Goal: Transaction & Acquisition: Purchase product/service

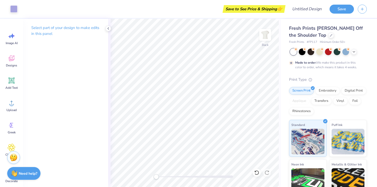
click at [258, 5] on div "Save to See Price & Shipping 👉" at bounding box center [254, 9] width 60 height 8
click at [253, 8] on div "Save to See Price & Shipping 👉" at bounding box center [254, 9] width 60 height 8
click at [335, 8] on button "Save" at bounding box center [341, 8] width 24 height 9
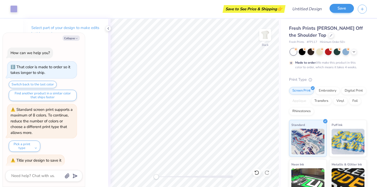
scroll to position [2, 0]
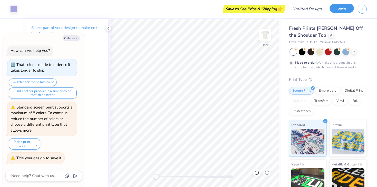
click at [335, 8] on button "Save" at bounding box center [341, 8] width 24 height 9
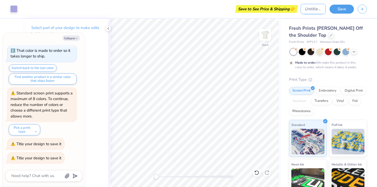
type textarea "x"
click at [315, 9] on input "Design Title" at bounding box center [312, 9] width 25 height 10
type input "t"
type textarea "x"
type input "tr"
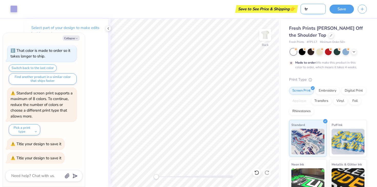
type textarea "x"
type input "tri"
type textarea "x"
type input "tri"
click at [343, 9] on button "Save" at bounding box center [341, 8] width 24 height 9
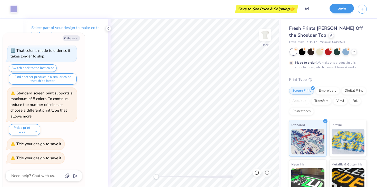
type textarea "x"
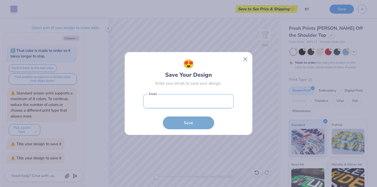
click at [206, 106] on input "email" at bounding box center [188, 101] width 90 height 14
type input "ph10856046@sju.edu"
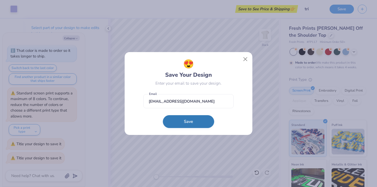
click at [185, 117] on button "Save" at bounding box center [188, 121] width 51 height 13
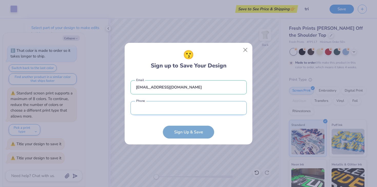
click at [171, 109] on input "tel" at bounding box center [188, 108] width 116 height 14
type input "(215) 436-0413"
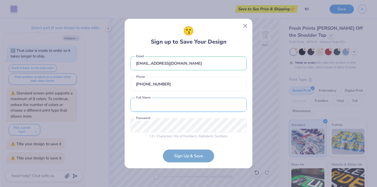
click at [169, 111] on input "text" at bounding box center [188, 105] width 116 height 14
type input "payge"
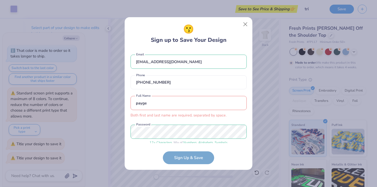
scroll to position [5, 0]
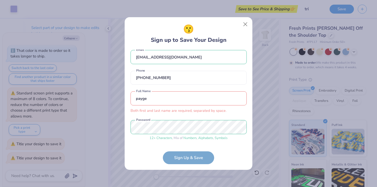
type textarea "x"
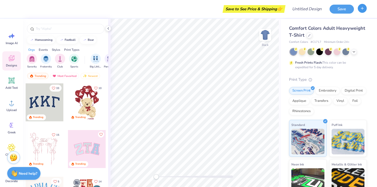
click at [365, 8] on button "button" at bounding box center [361, 8] width 9 height 9
click at [308, 36] on icon at bounding box center [309, 35] width 3 height 3
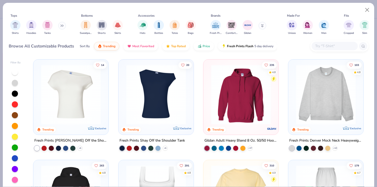
click at [144, 102] on img at bounding box center [155, 95] width 65 height 60
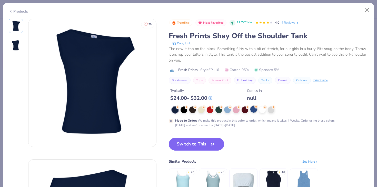
click at [252, 111] on div at bounding box center [253, 109] width 7 height 7
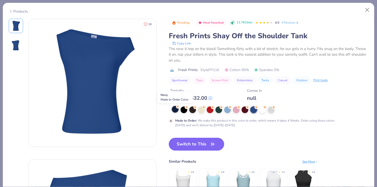
click at [177, 110] on div at bounding box center [175, 109] width 7 height 7
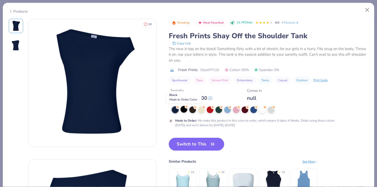
click at [184, 110] on div at bounding box center [183, 109] width 7 height 7
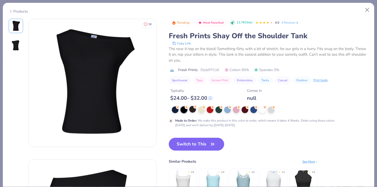
click at [195, 111] on div at bounding box center [192, 109] width 7 height 7
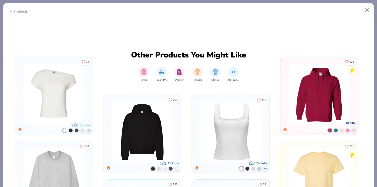
scroll to position [273, 0]
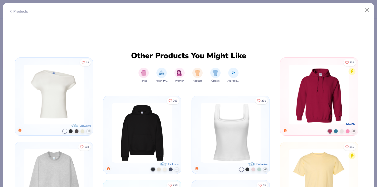
click at [59, 97] on img at bounding box center [54, 95] width 64 height 60
